Goal: Ask a question

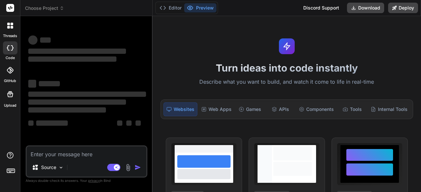
type textarea "x"
click at [44, 153] on textarea at bounding box center [87, 153] width 120 height 12
type textarea "v"
type textarea "x"
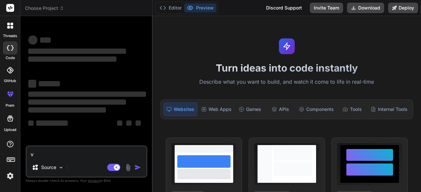
type textarea "x"
type textarea "v"
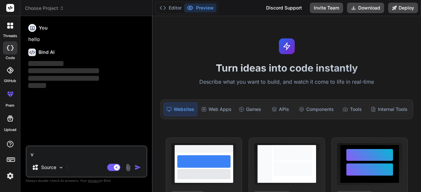
type textarea "x"
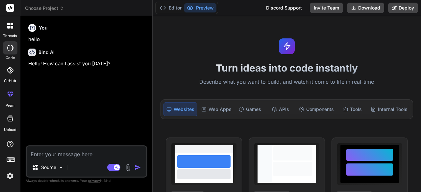
type textarea "x"
